Goal: Information Seeking & Learning: Learn about a topic

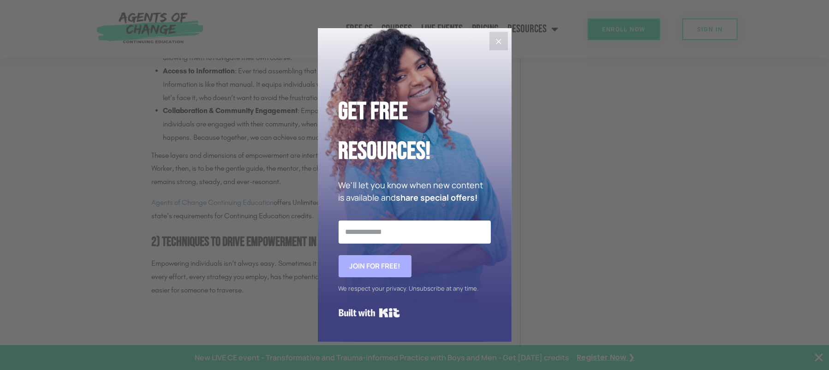
scroll to position [1062, 0]
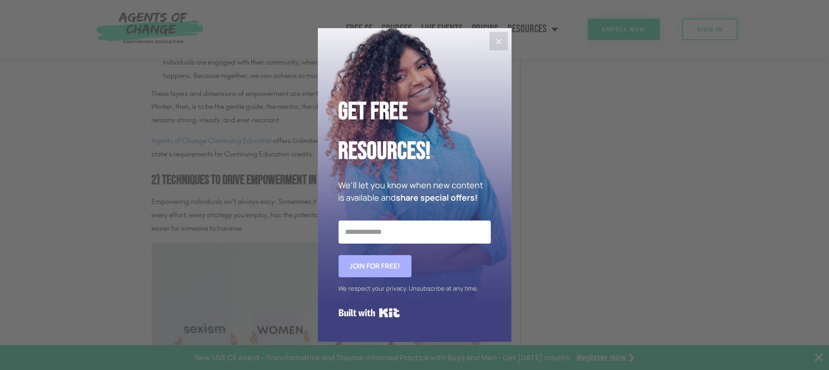
click at [500, 36] on icon "Close" at bounding box center [498, 41] width 11 height 11
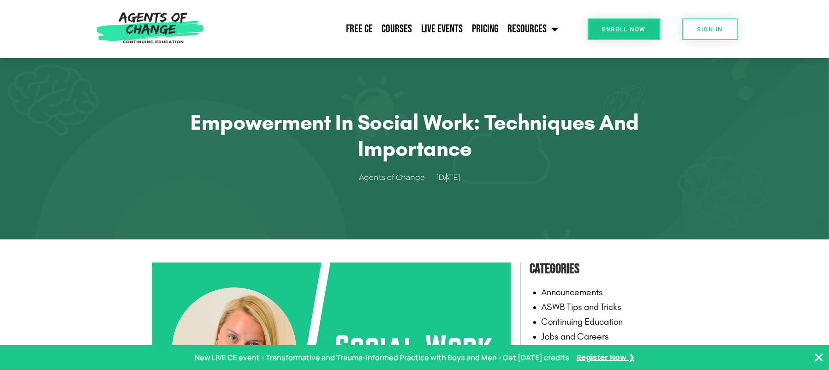
scroll to position [0, 0]
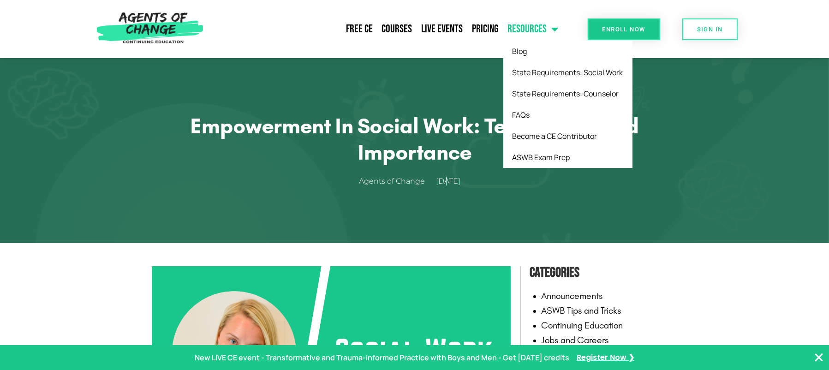
click at [555, 26] on span "Menu" at bounding box center [553, 29] width 12 height 20
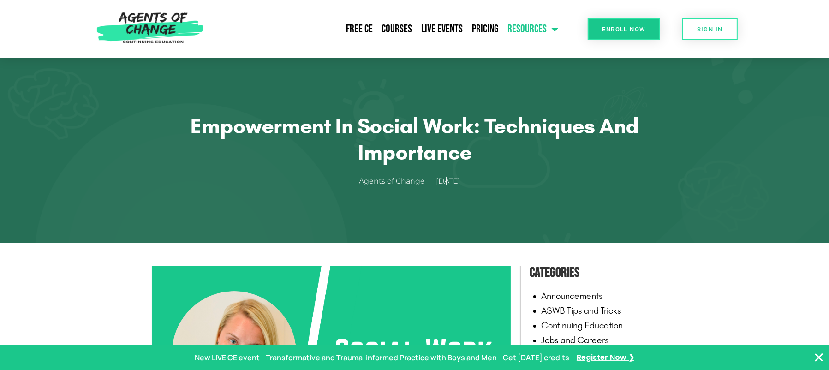
click at [555, 26] on span "Menu" at bounding box center [553, 29] width 12 height 20
click at [461, 180] on time "[DATE]" at bounding box center [449, 181] width 24 height 9
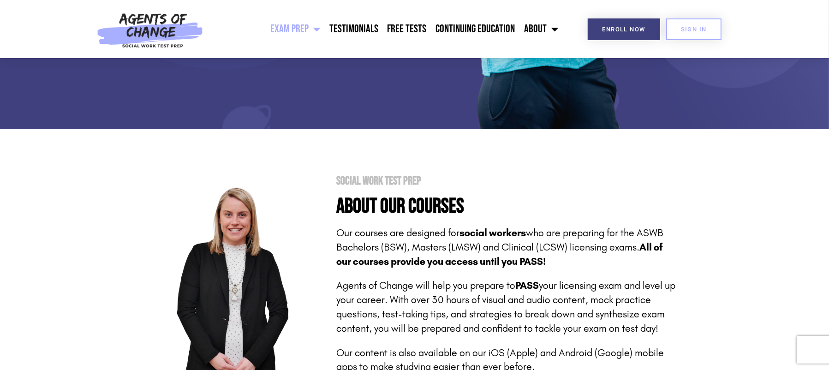
scroll to position [277, 0]
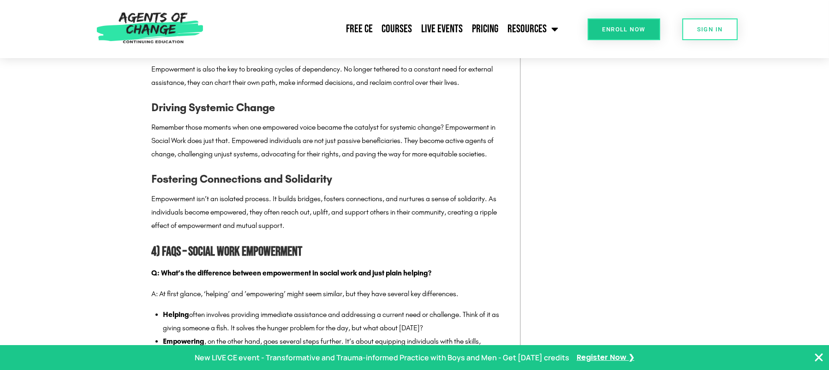
scroll to position [2585, 0]
